Goal: Task Accomplishment & Management: Use online tool/utility

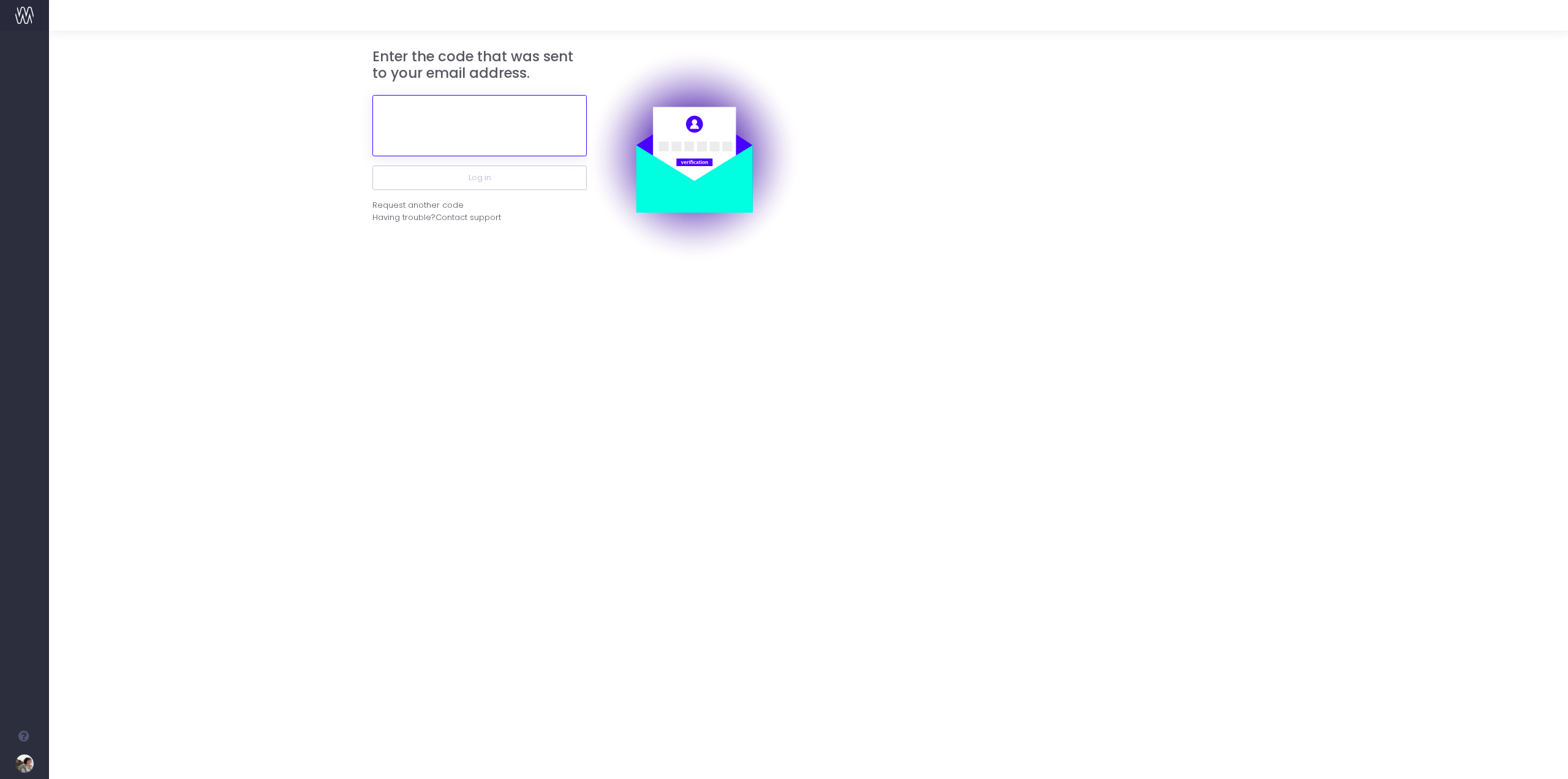
click at [466, 139] on input "text" at bounding box center [479, 125] width 215 height 61
paste input "575264"
type input "575264"
click at [499, 176] on button "Log in" at bounding box center [479, 178] width 215 height 25
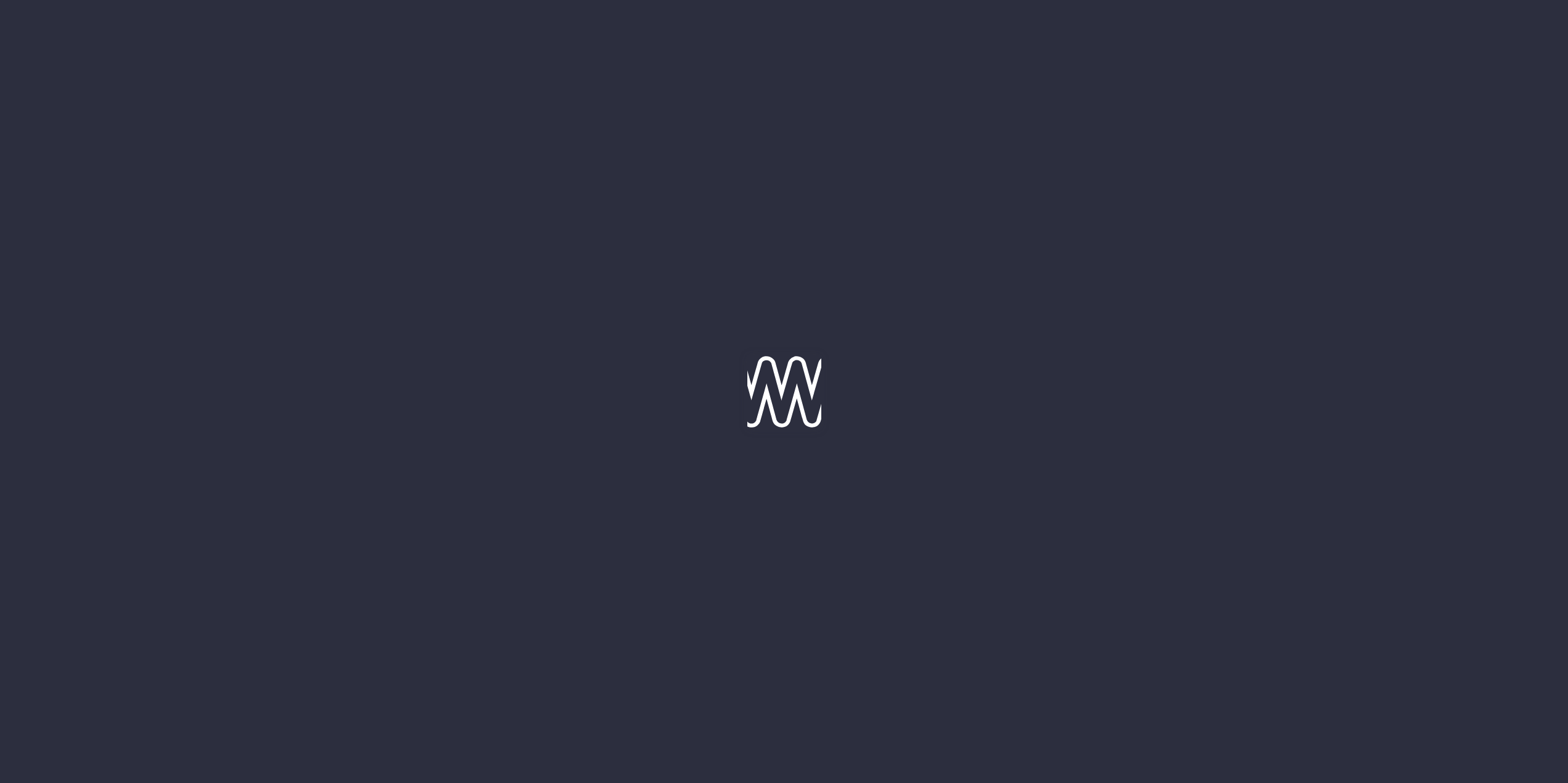
type input "25-08-2025"
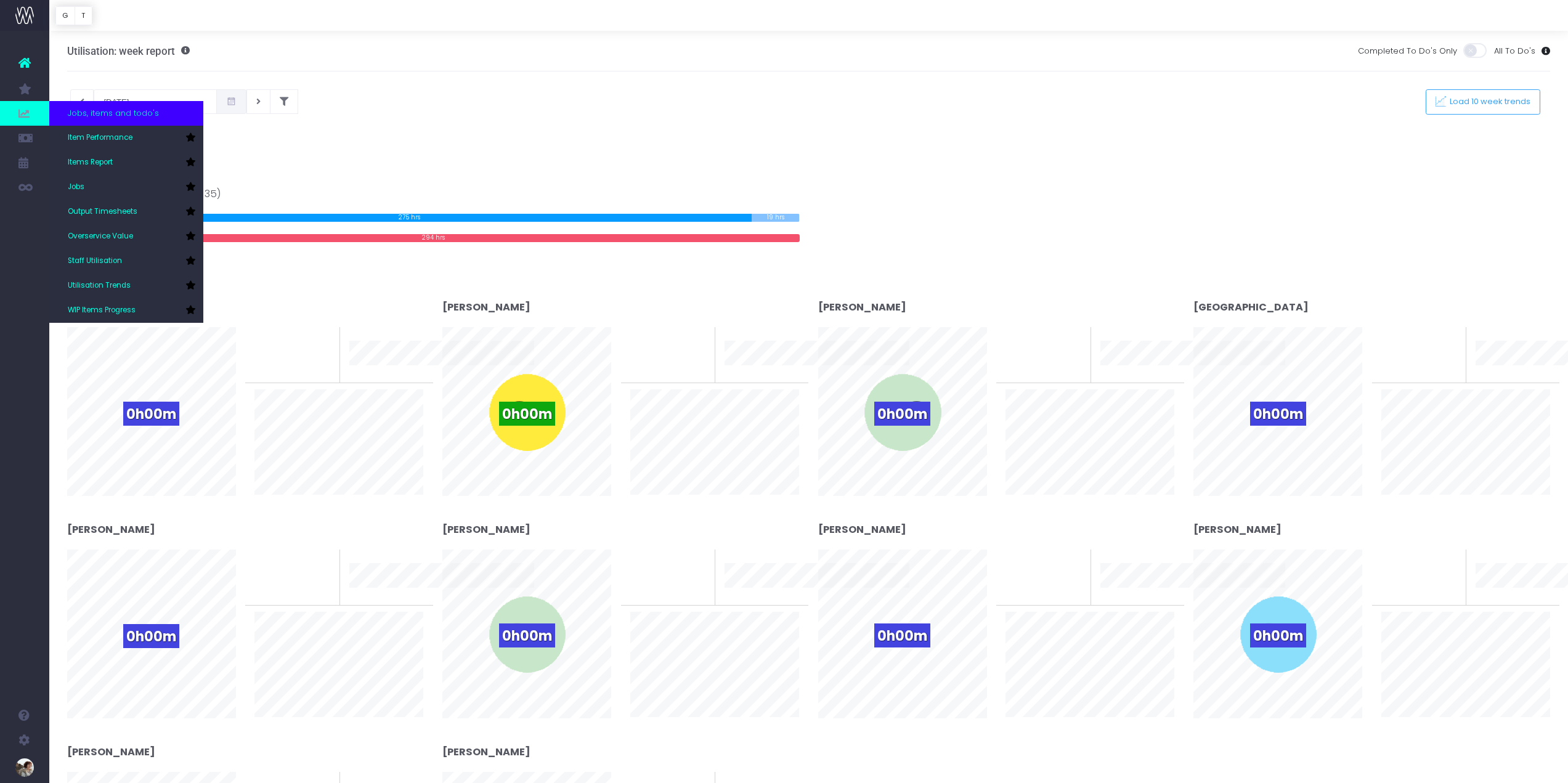
scroll to position [31, 0]
click at [115, 238] on span "Overservice Value" at bounding box center [100, 236] width 65 height 11
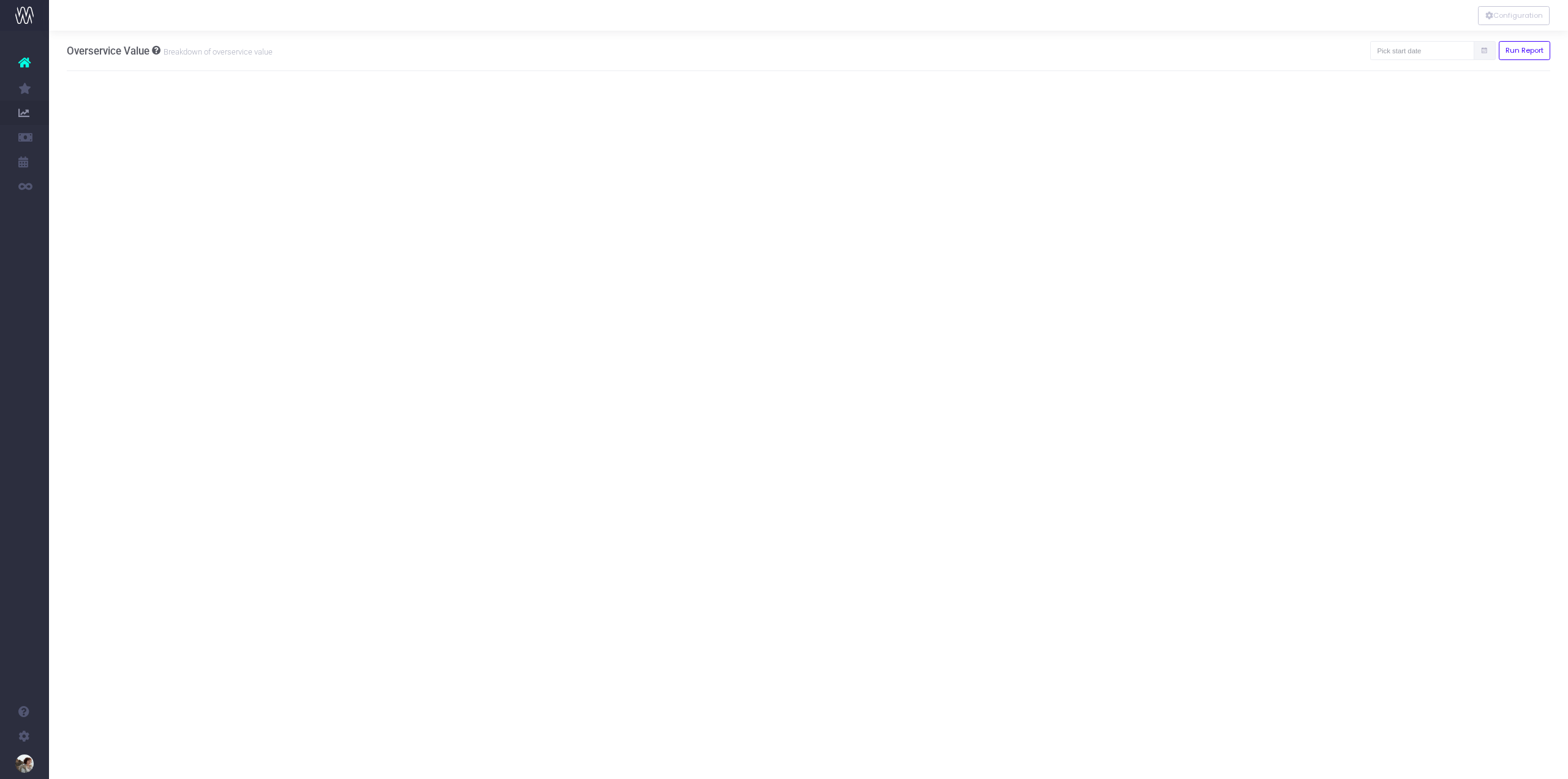
click at [1486, 57] on span at bounding box center [1484, 50] width 22 height 19
click at [1483, 51] on icon at bounding box center [1484, 51] width 8 height 0
click at [1443, 57] on input "text" at bounding box center [1422, 50] width 104 height 19
click at [1386, 75] on th "«" at bounding box center [1389, 75] width 21 height 18
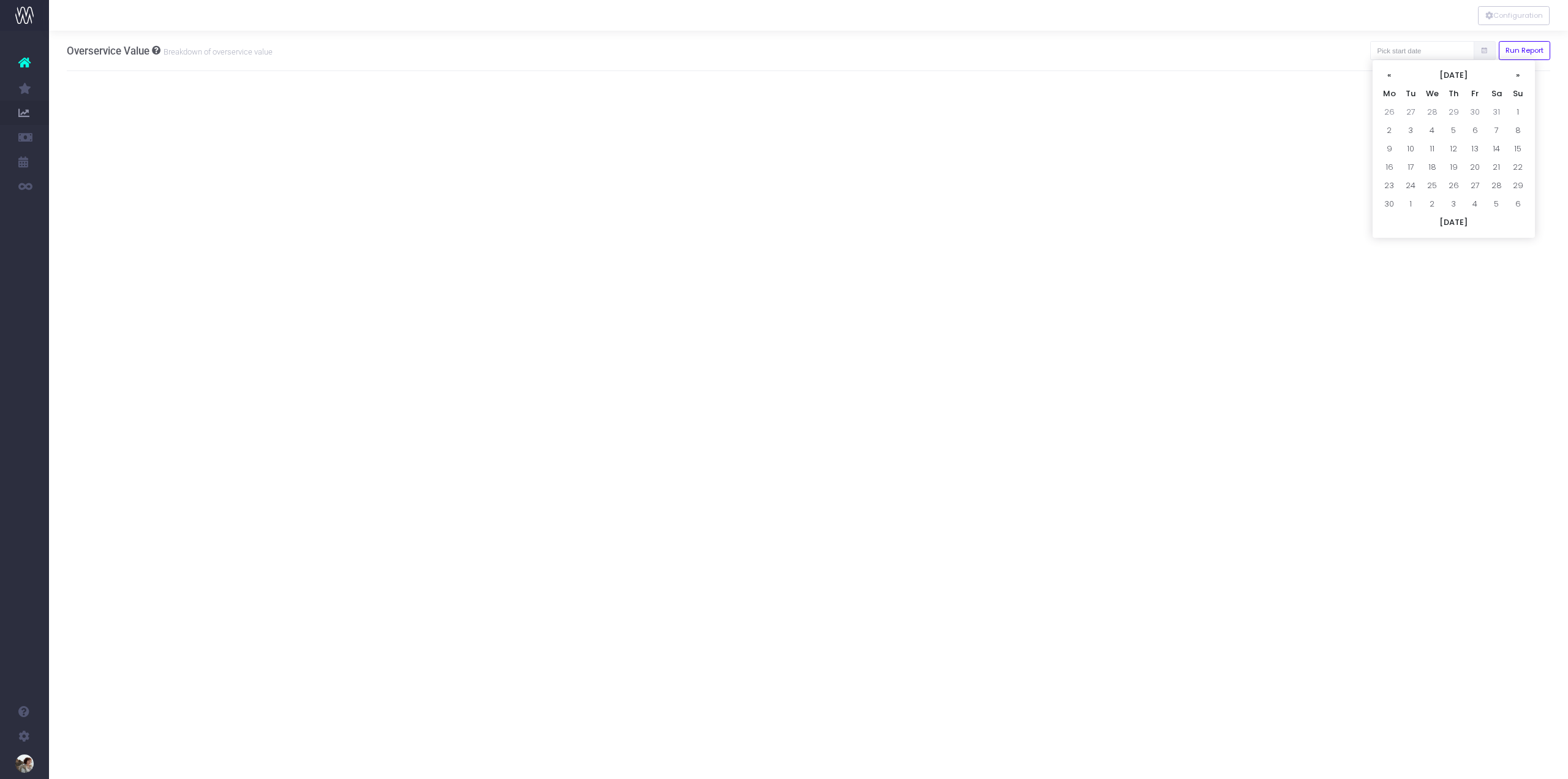
click at [1386, 75] on th "«" at bounding box center [1389, 75] width 21 height 18
click at [1410, 108] on td "1" at bounding box center [1411, 112] width 21 height 18
type input "[DATE]"
click at [1508, 50] on button "Run Report" at bounding box center [1525, 50] width 52 height 19
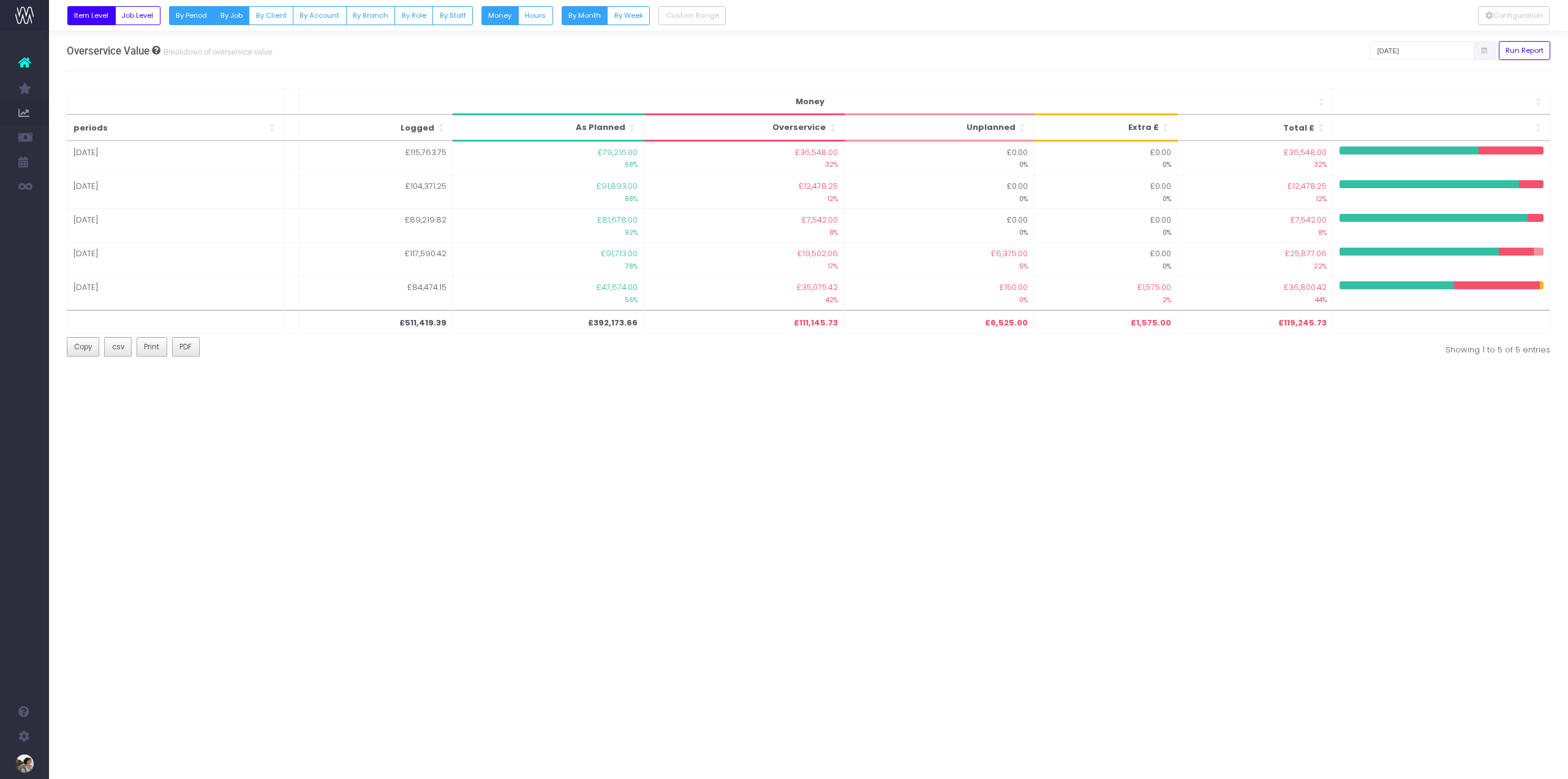
click at [230, 23] on button "By Job" at bounding box center [231, 15] width 36 height 19
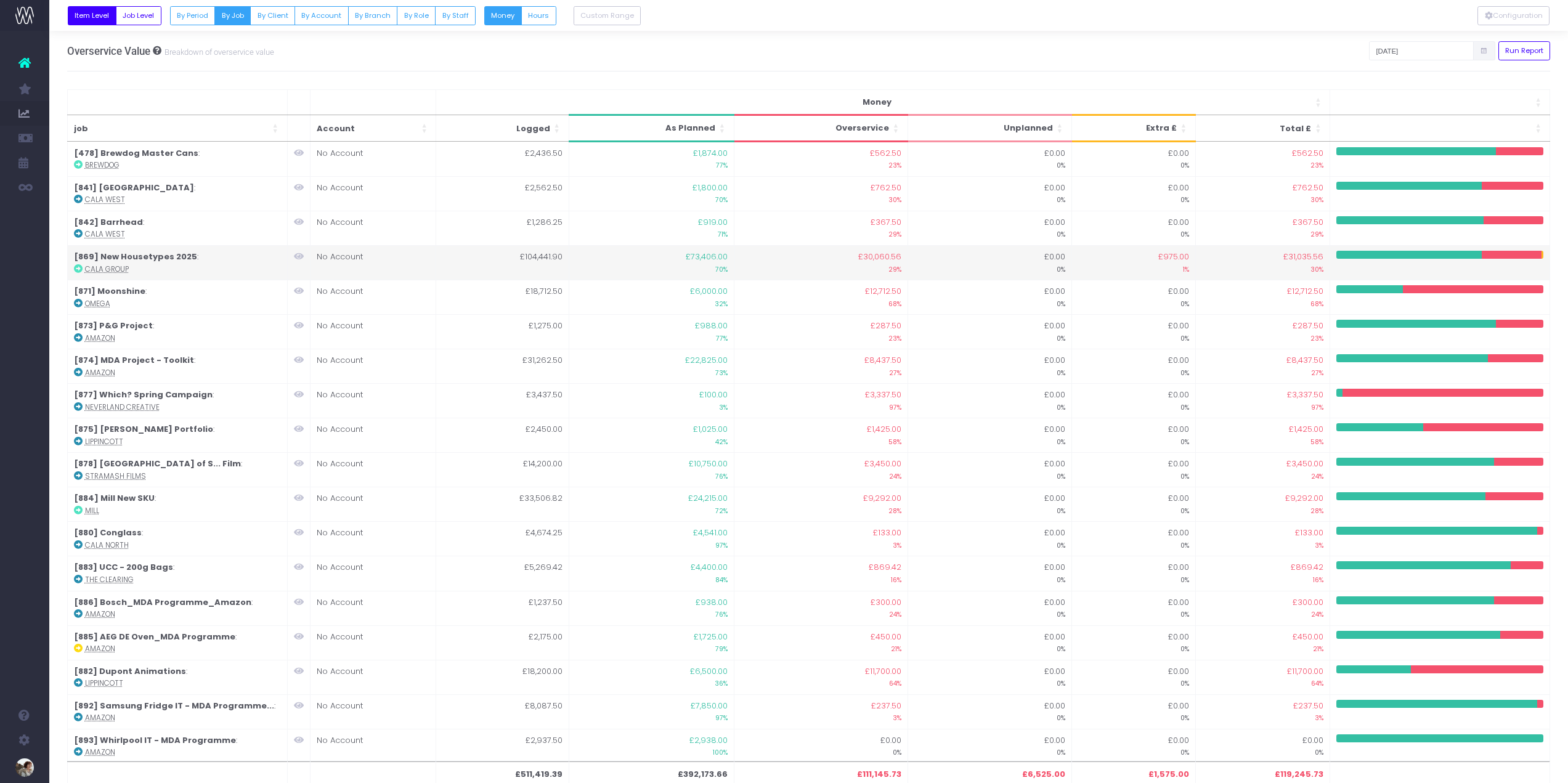
click at [1167, 257] on span "£975.00" at bounding box center [1173, 256] width 31 height 12
click at [105, 270] on abbr "CALA Group" at bounding box center [106, 270] width 44 height 10
click at [77, 267] on icon at bounding box center [78, 269] width 8 height 8
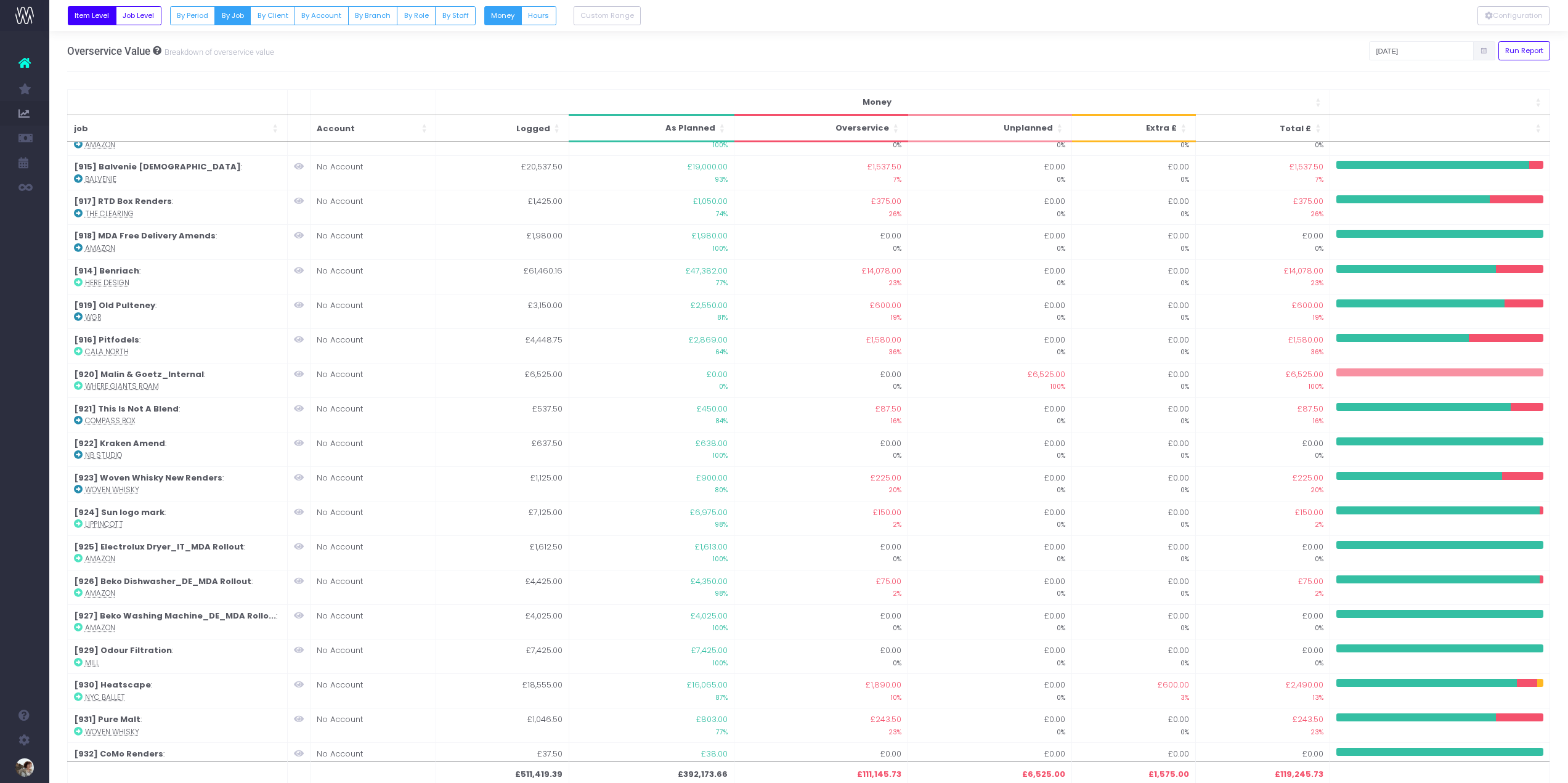
scroll to position [1521, 0]
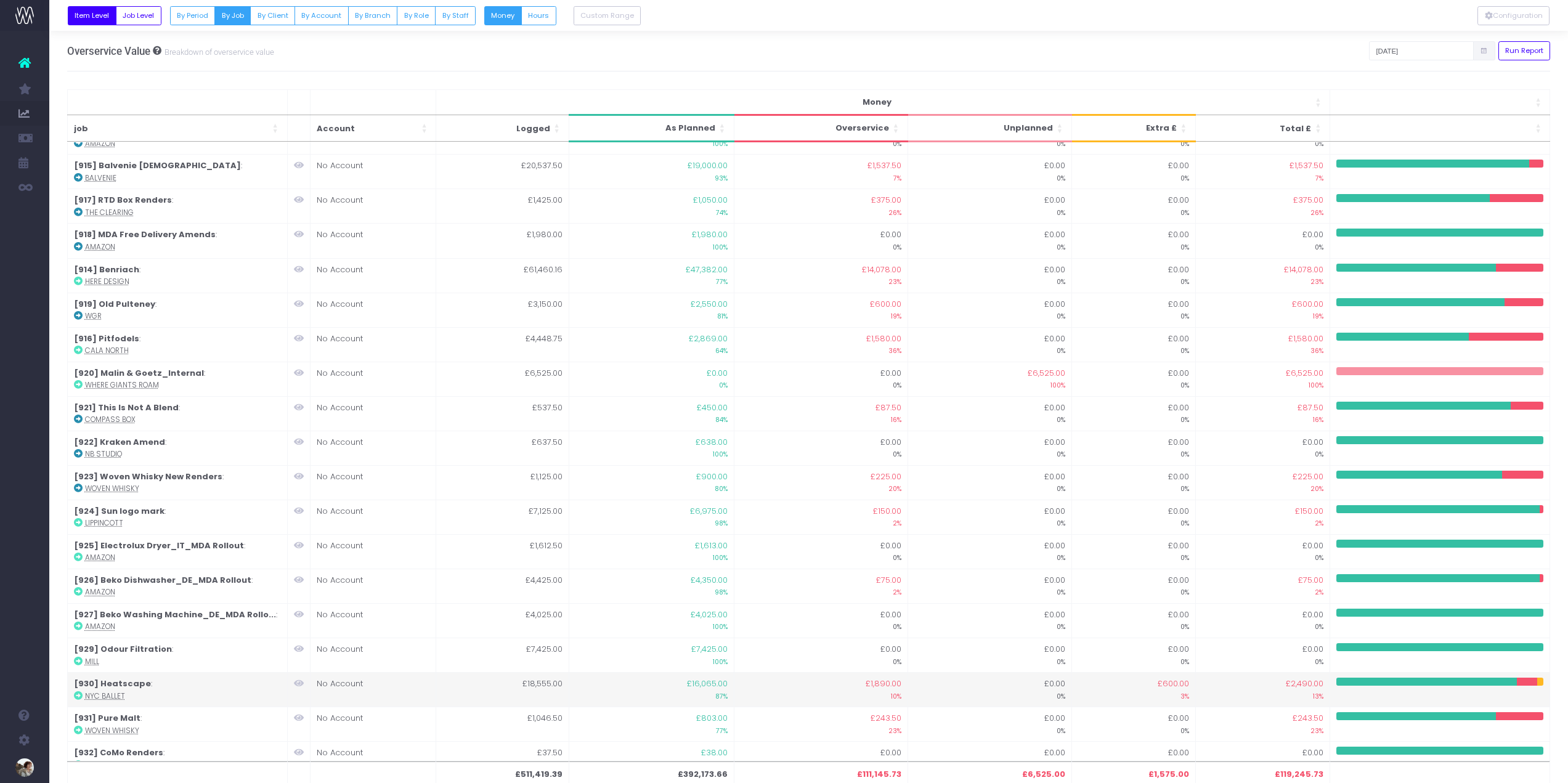
click at [79, 692] on icon at bounding box center [78, 696] width 8 height 8
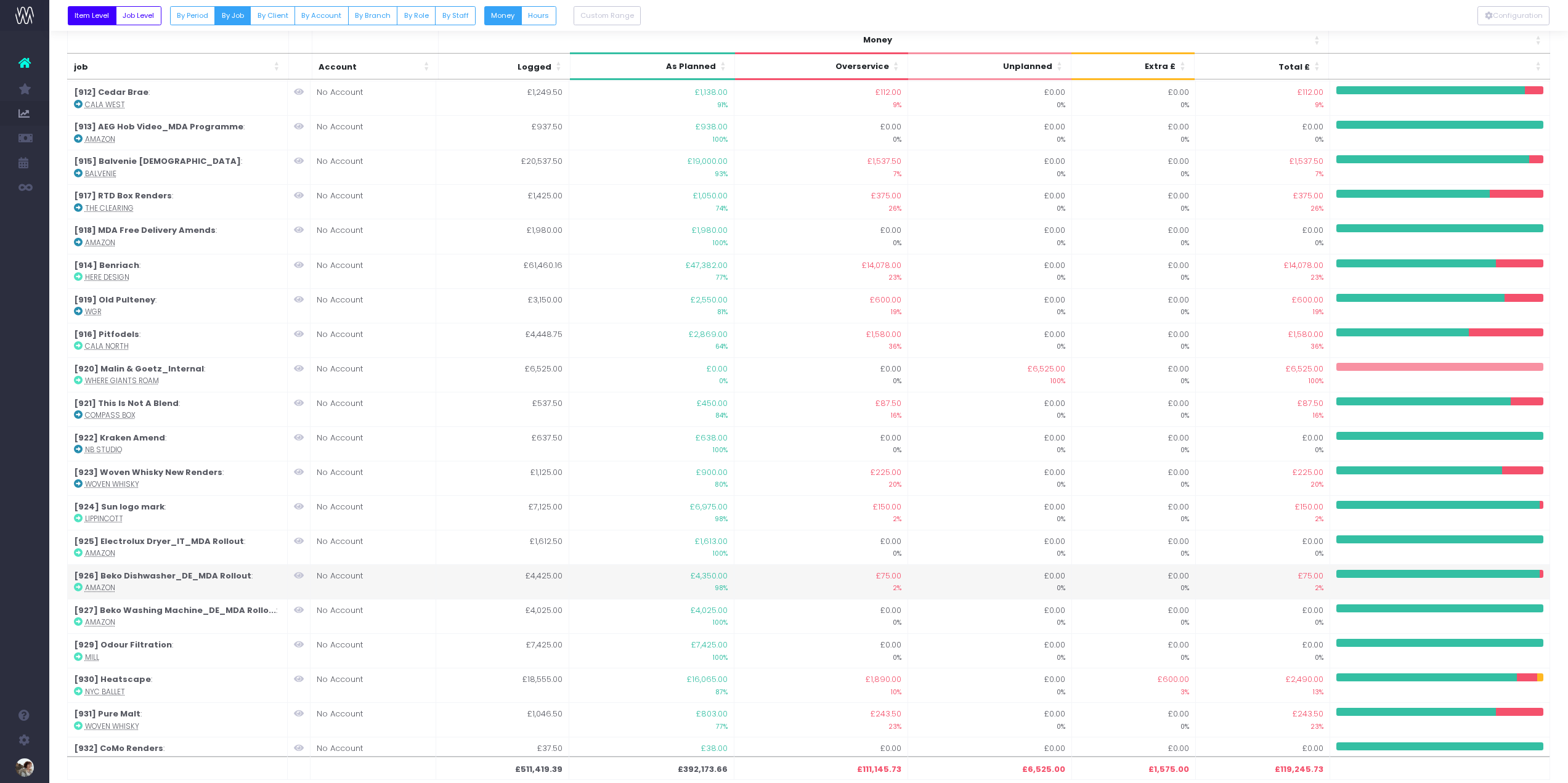
scroll to position [1091, 0]
